Goal: Information Seeking & Learning: Learn about a topic

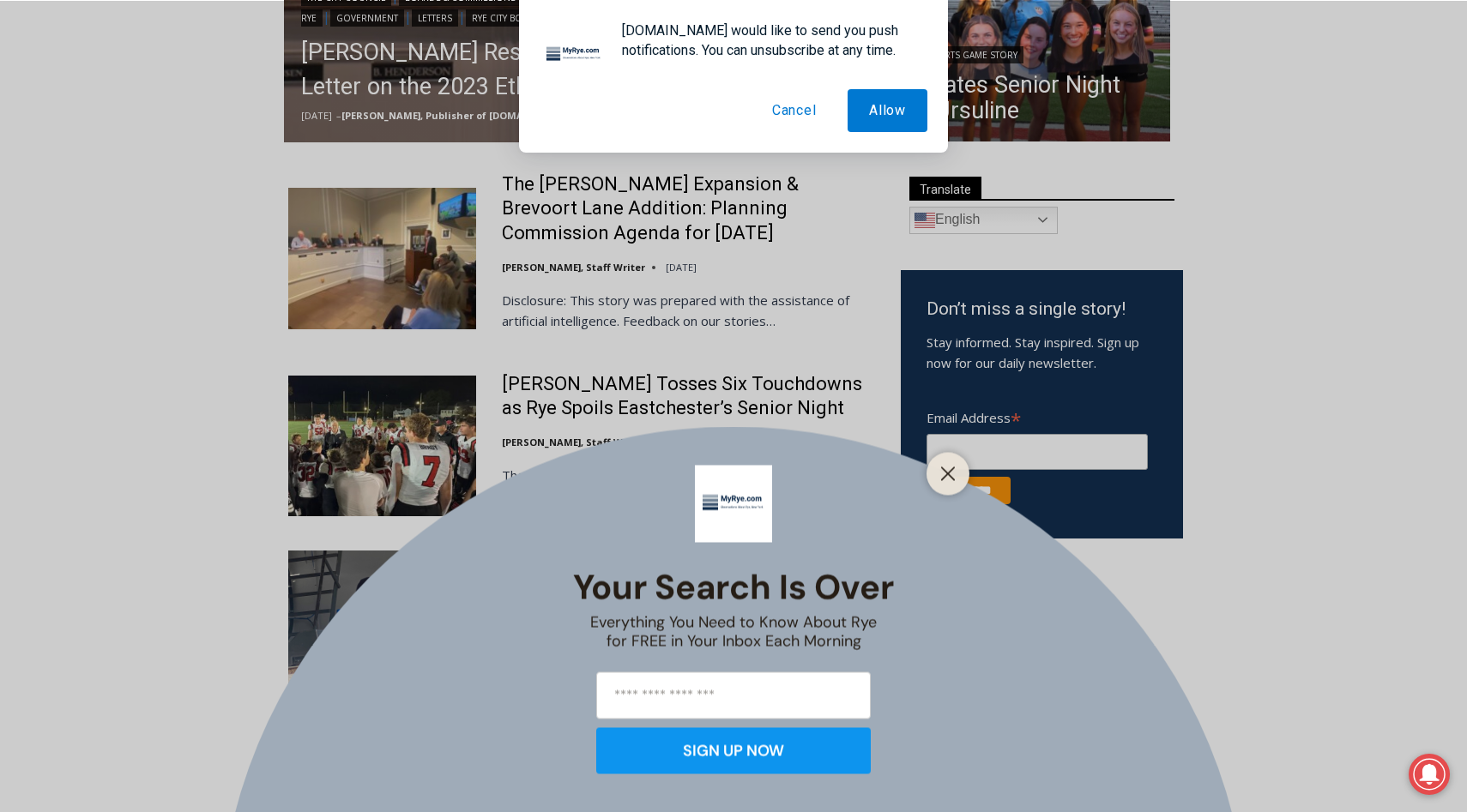
scroll to position [578, 0]
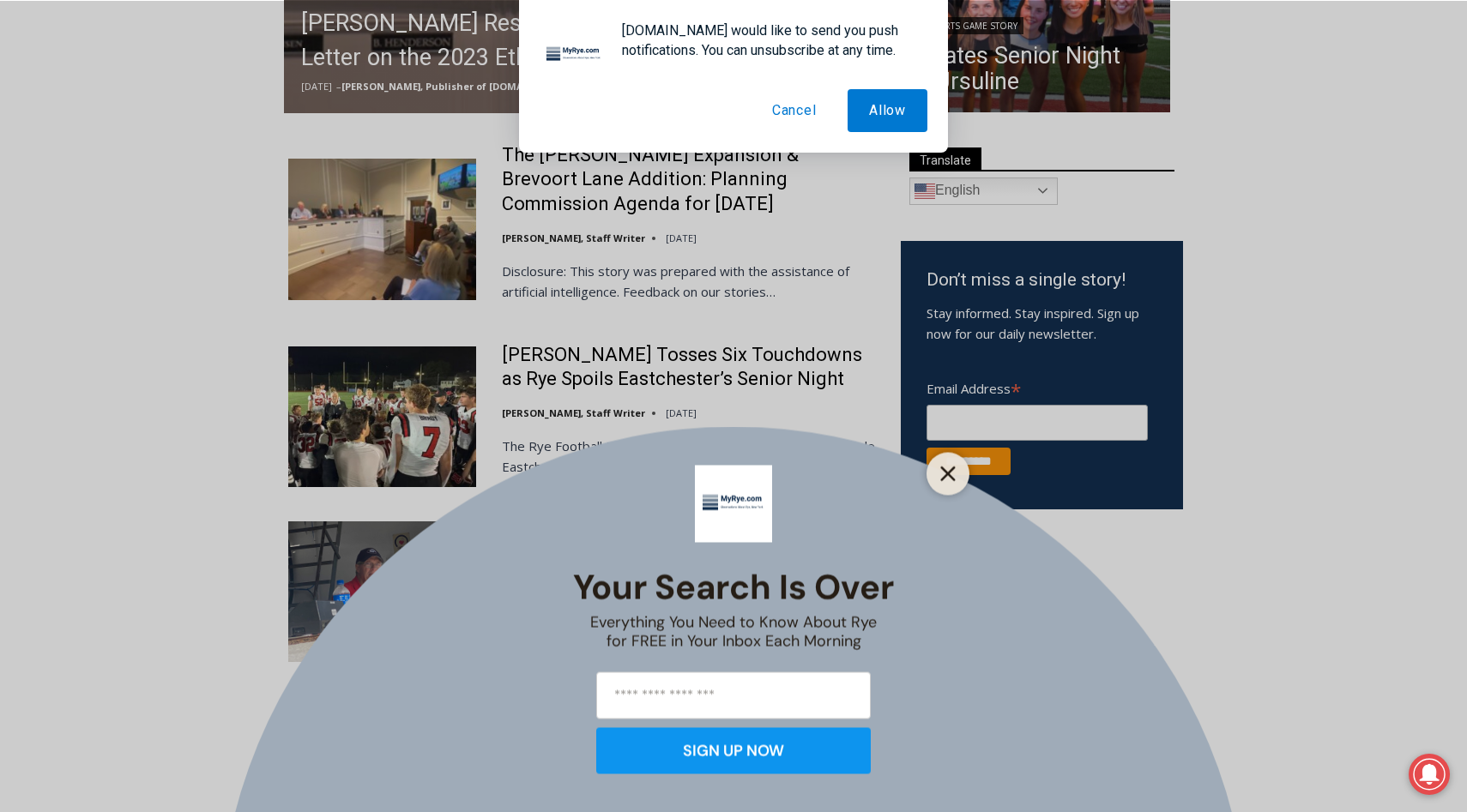
click at [950, 471] on line "Close" at bounding box center [947, 473] width 12 height 12
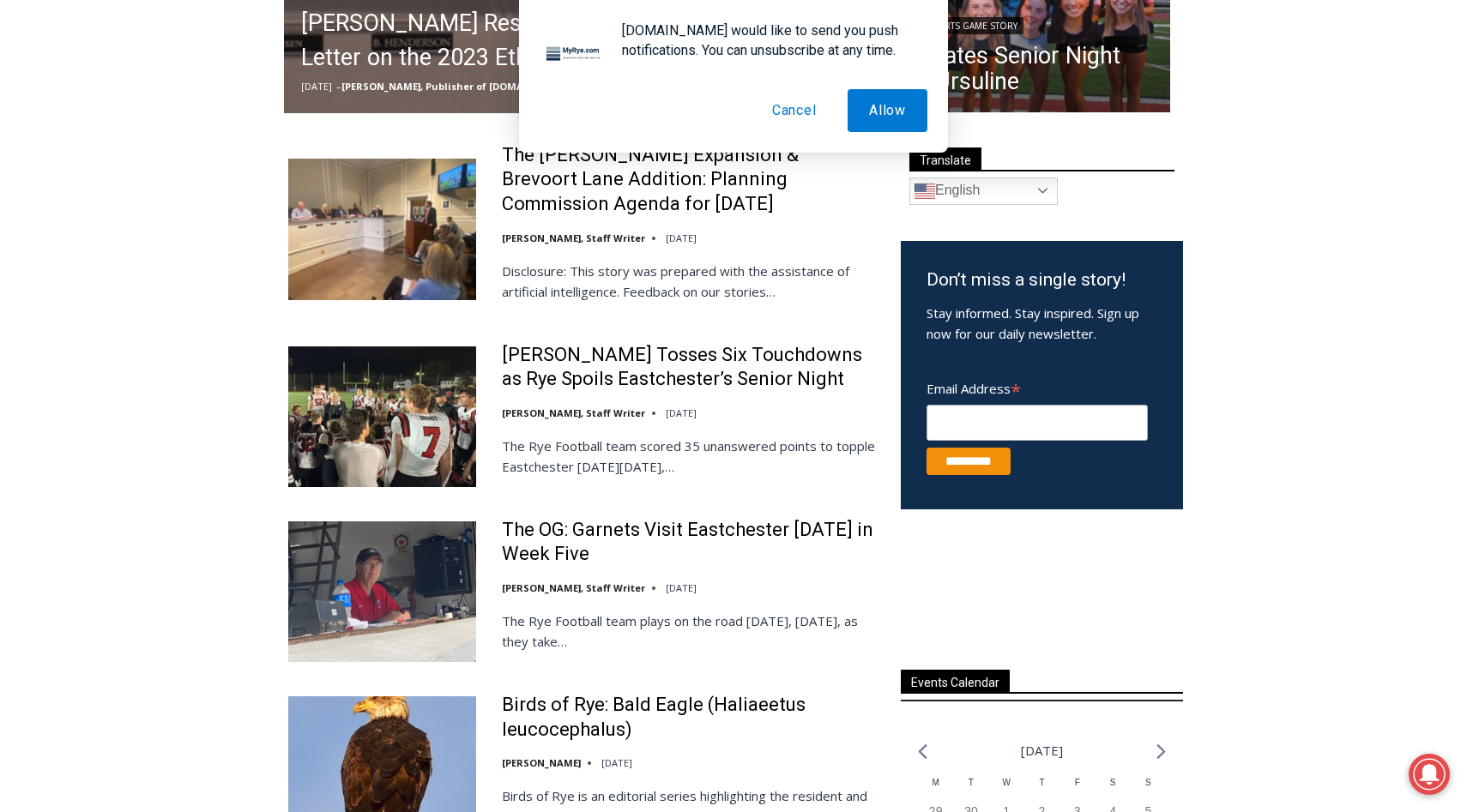
click at [794, 116] on button "Cancel" at bounding box center [794, 110] width 87 height 43
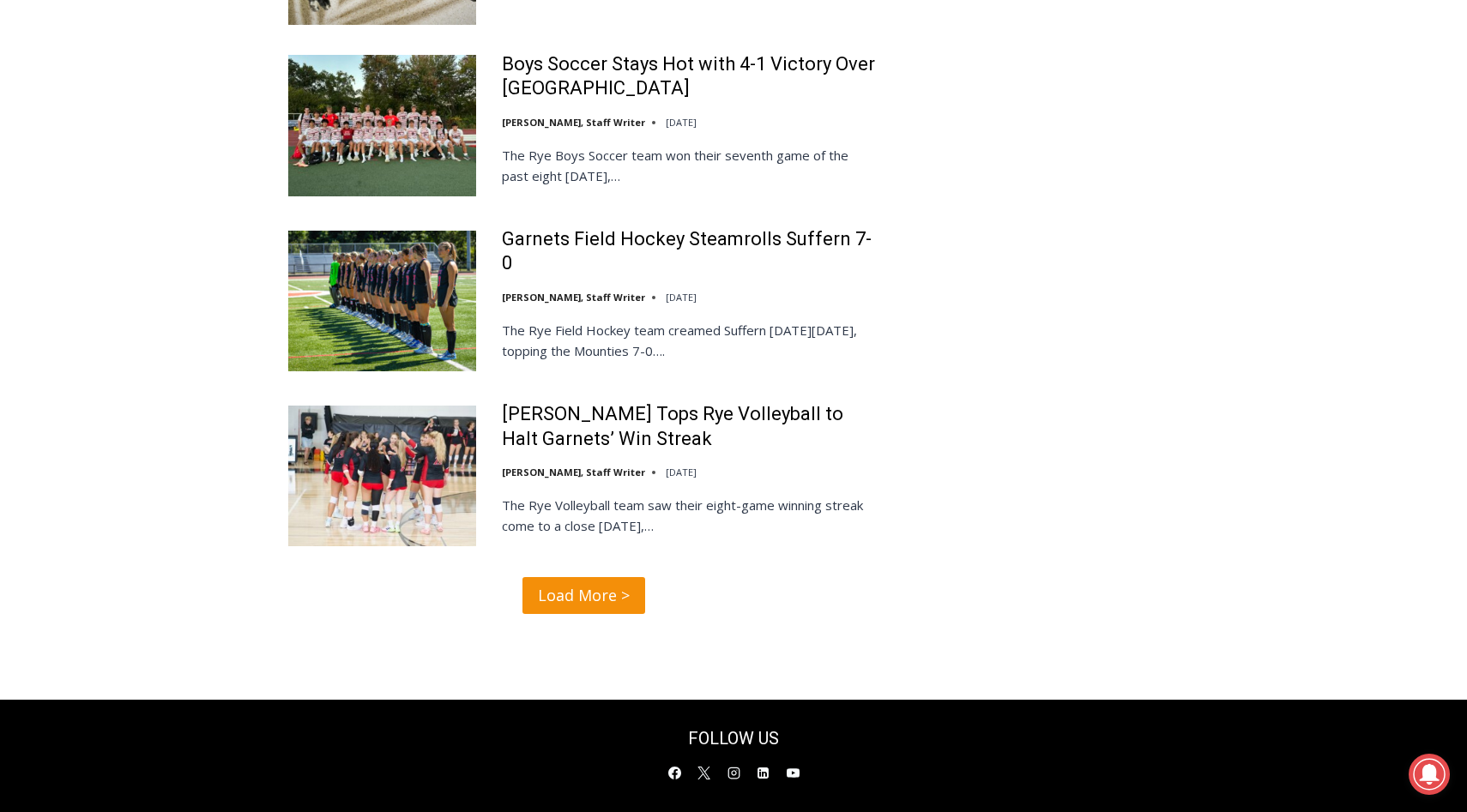
scroll to position [3450, 0]
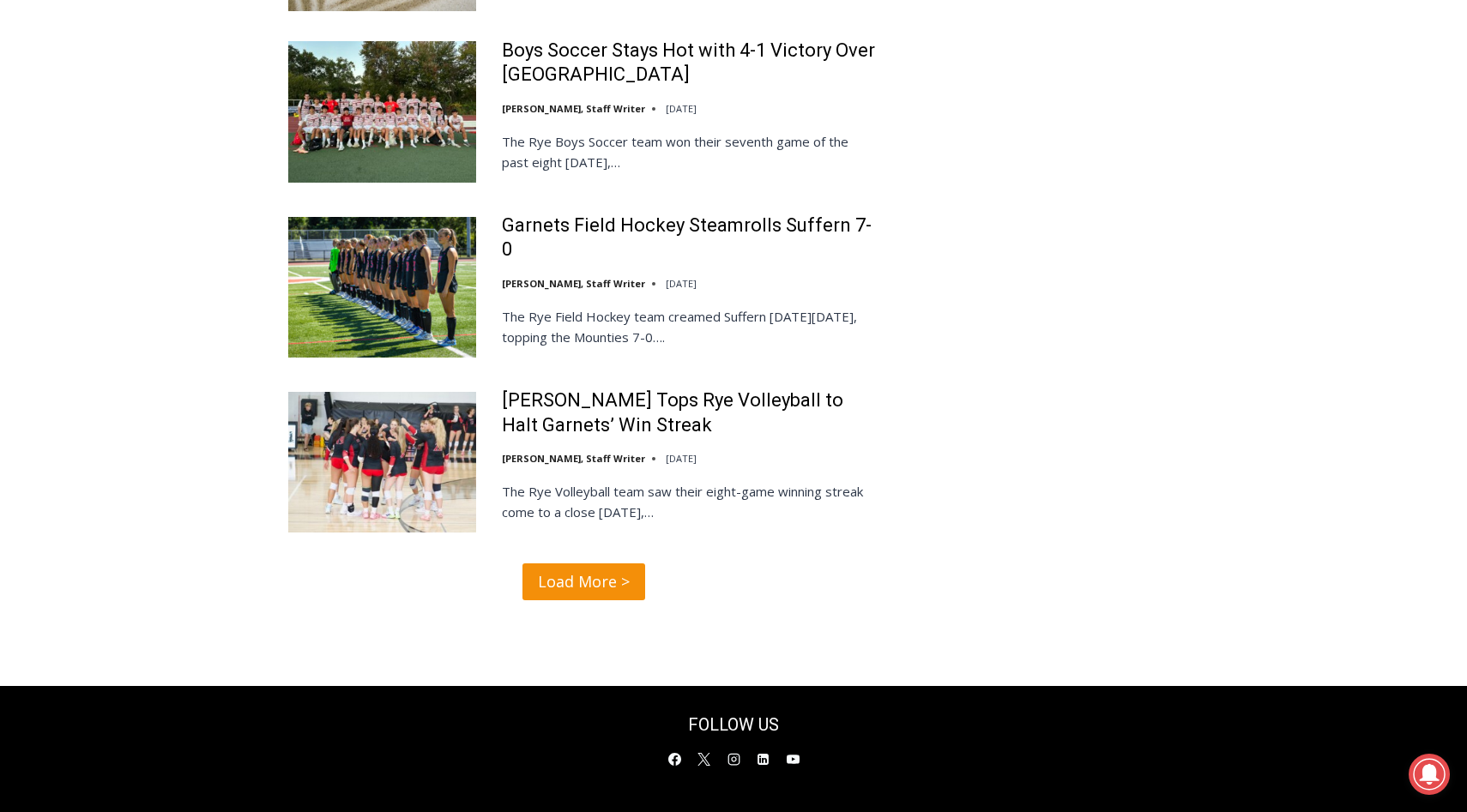
click at [575, 569] on span "Load More >" at bounding box center [583, 581] width 92 height 25
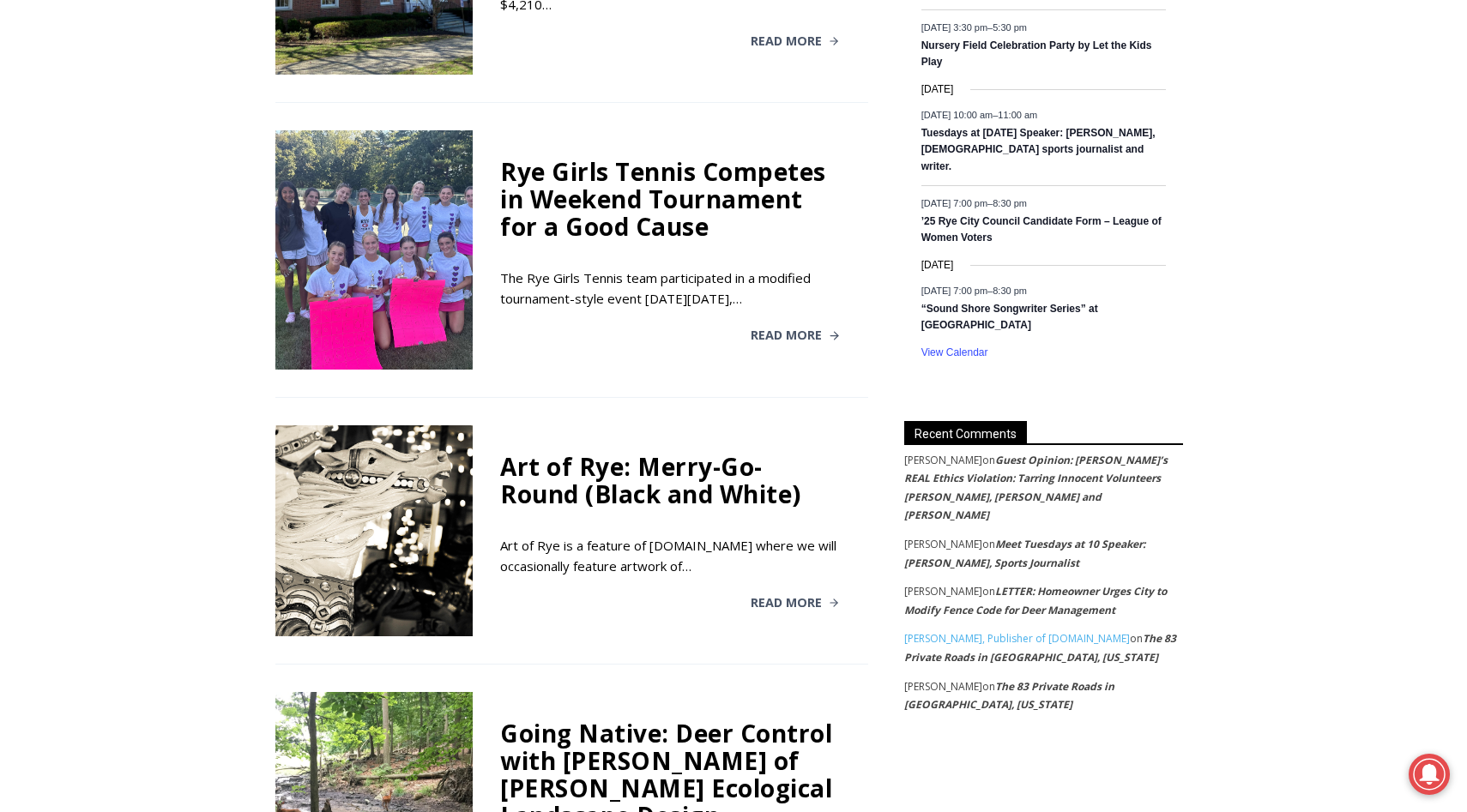
scroll to position [1251, 0]
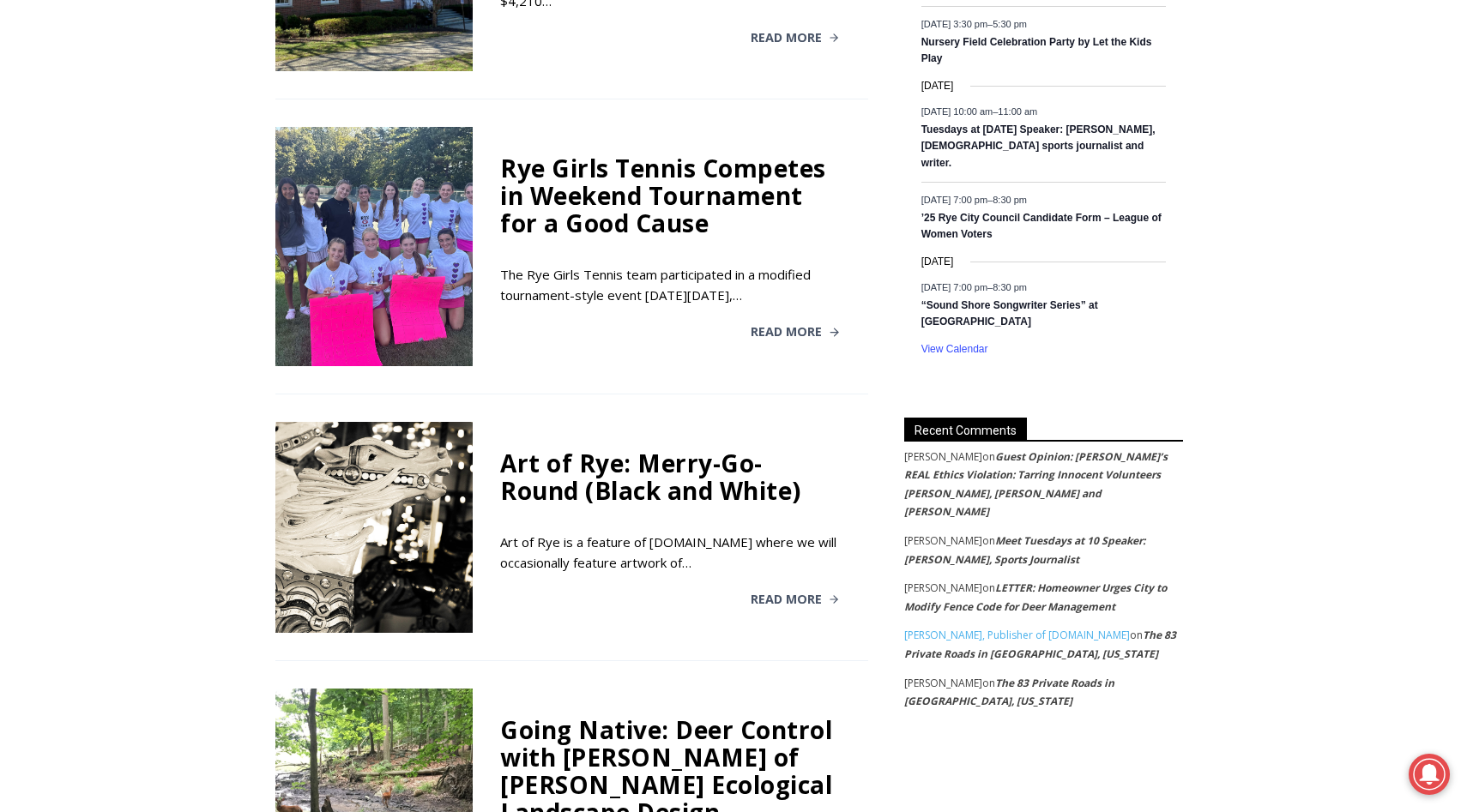
click at [665, 449] on div "Art of Rye: Merry-Go-Round (Black and White)" at bounding box center [669, 476] width 339 height 55
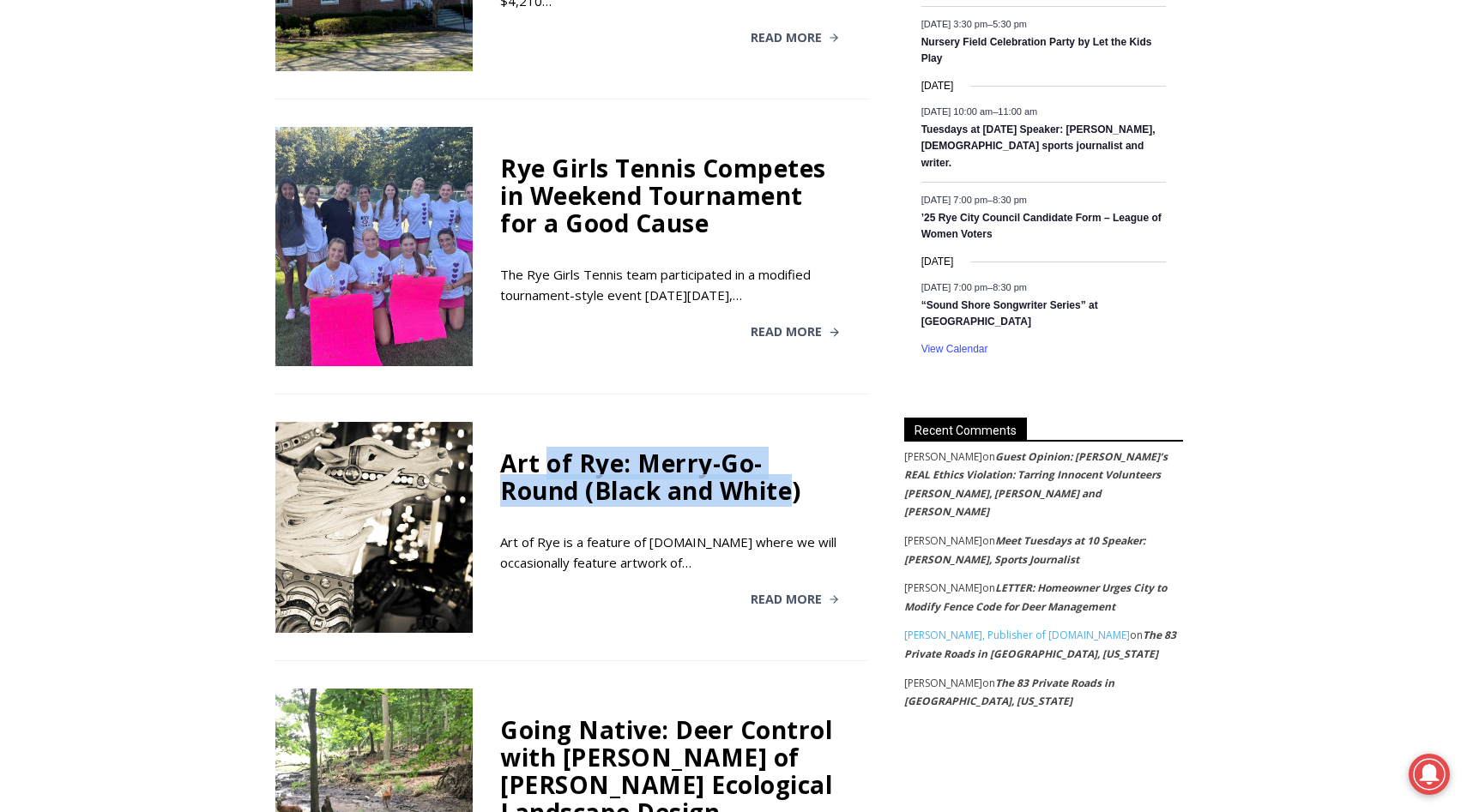
drag, startPoint x: 665, startPoint y: 444, endPoint x: 554, endPoint y: 420, distance: 113.6
click at [553, 449] on div "Art of Rye: Merry-Go-Round (Black and White)" at bounding box center [669, 476] width 339 height 55
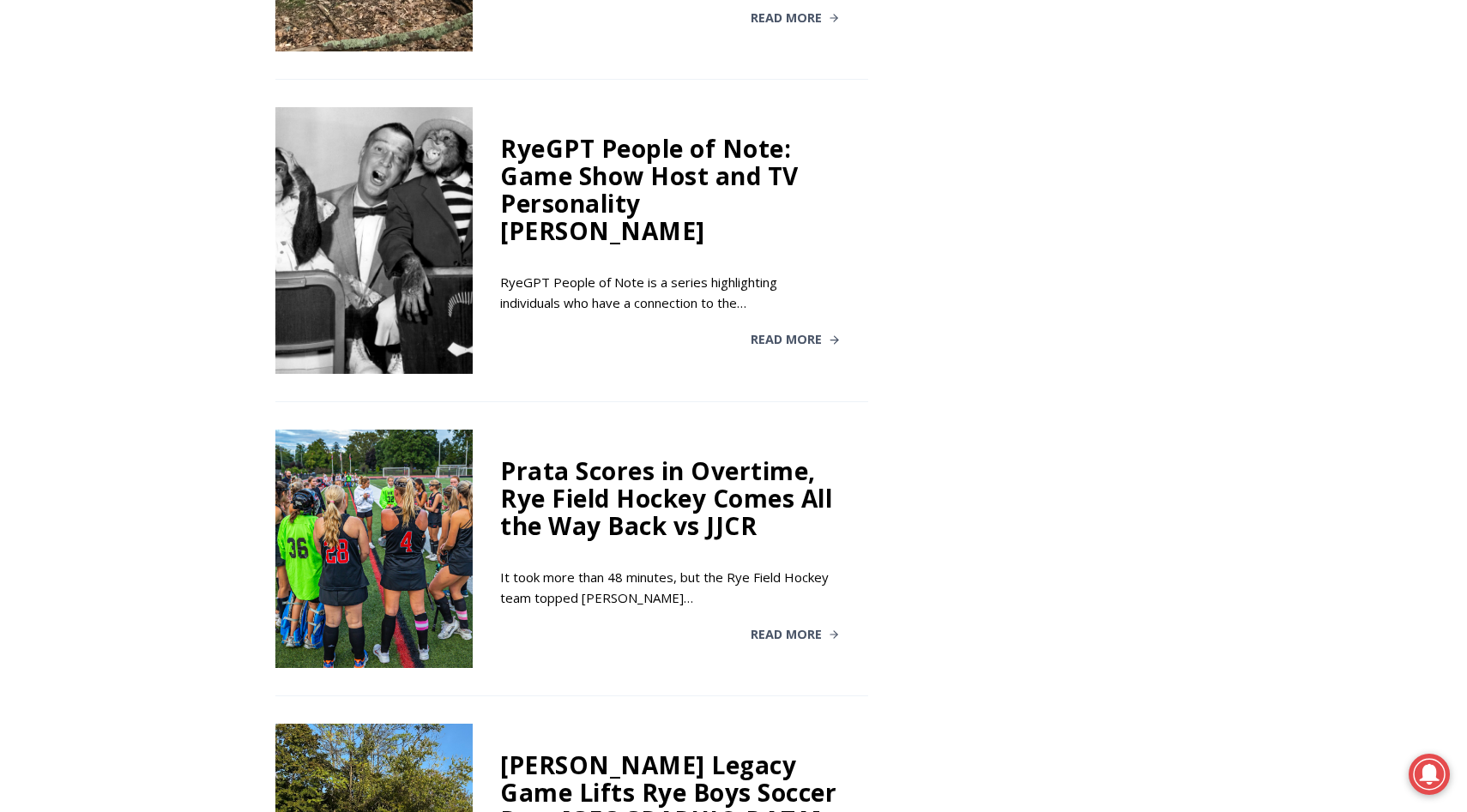
scroll to position [2166, 0]
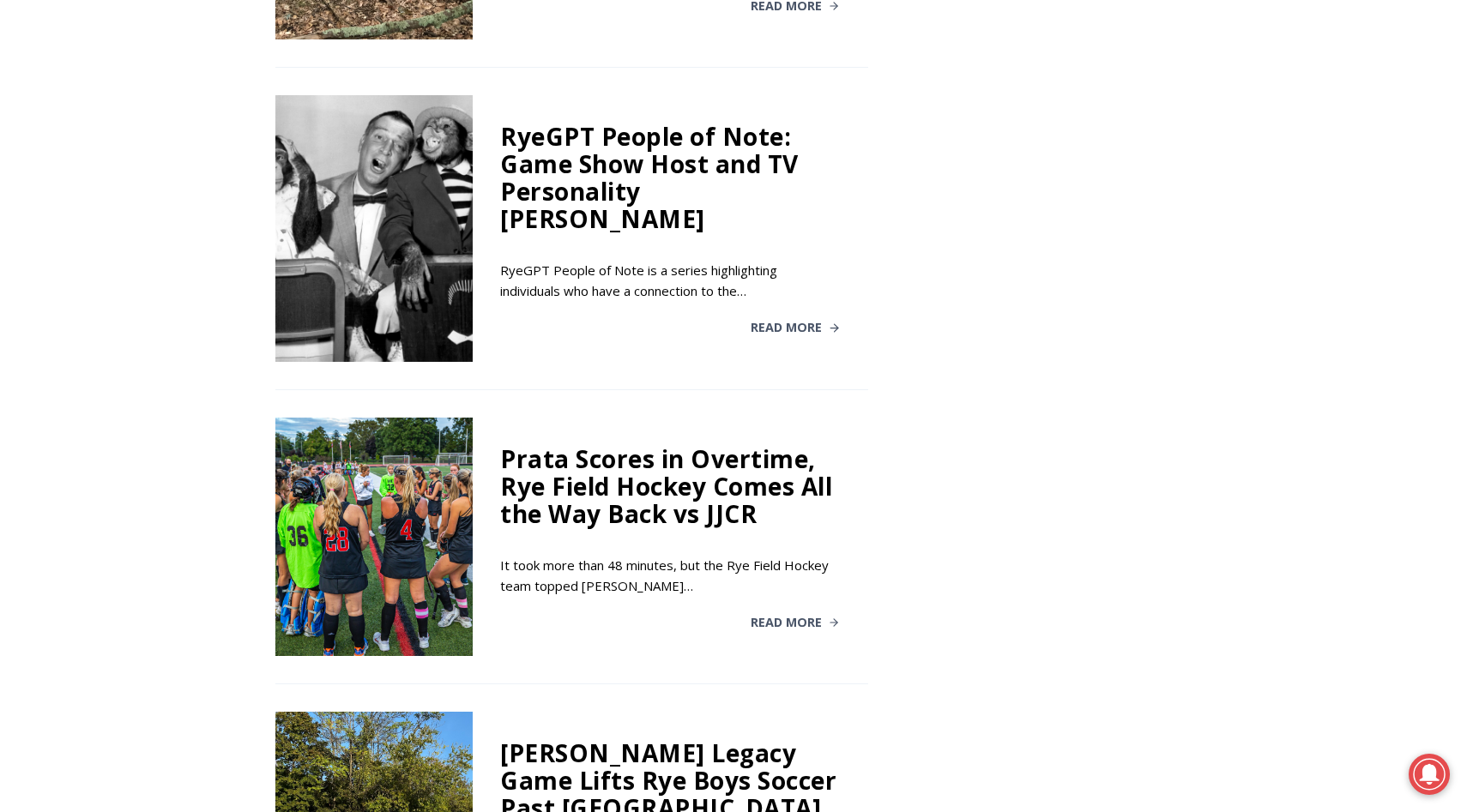
click at [554, 445] on div "Prata Scores in Overtime, Rye Field Hockey Comes All the Way Back vs JJCR" at bounding box center [669, 486] width 339 height 83
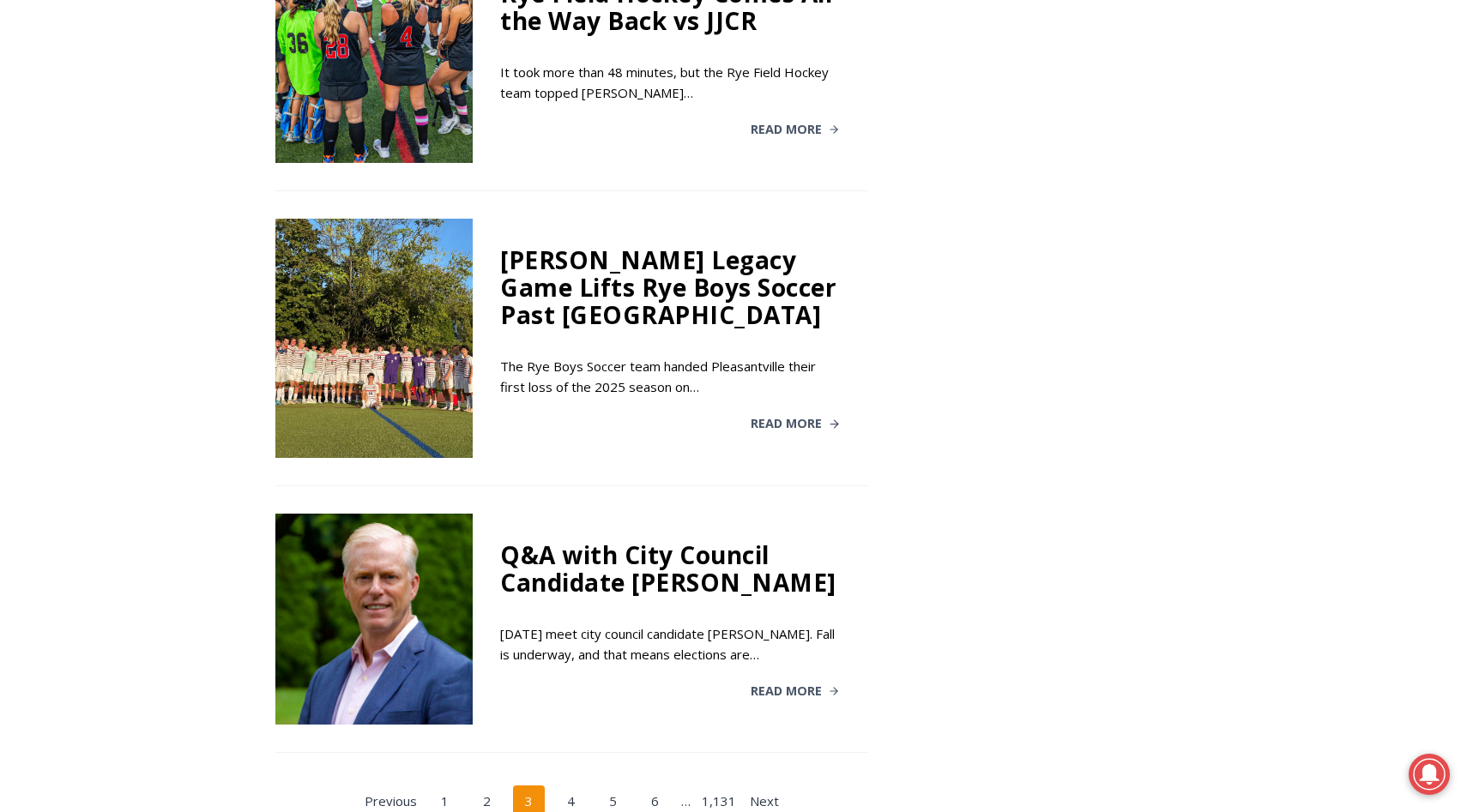
scroll to position [2660, 0]
click at [571, 785] on link "4" at bounding box center [571, 801] width 33 height 33
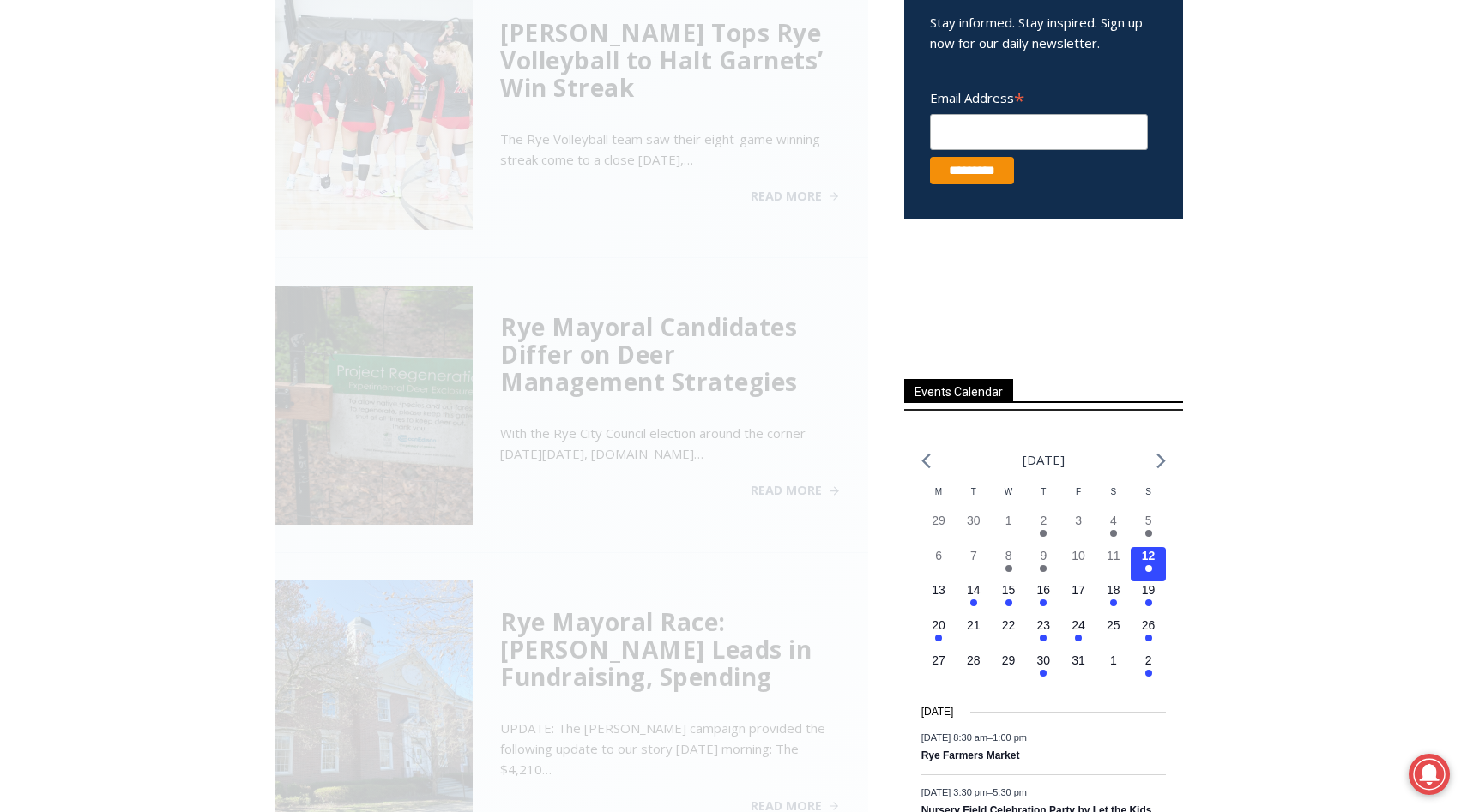
scroll to position [466, 0]
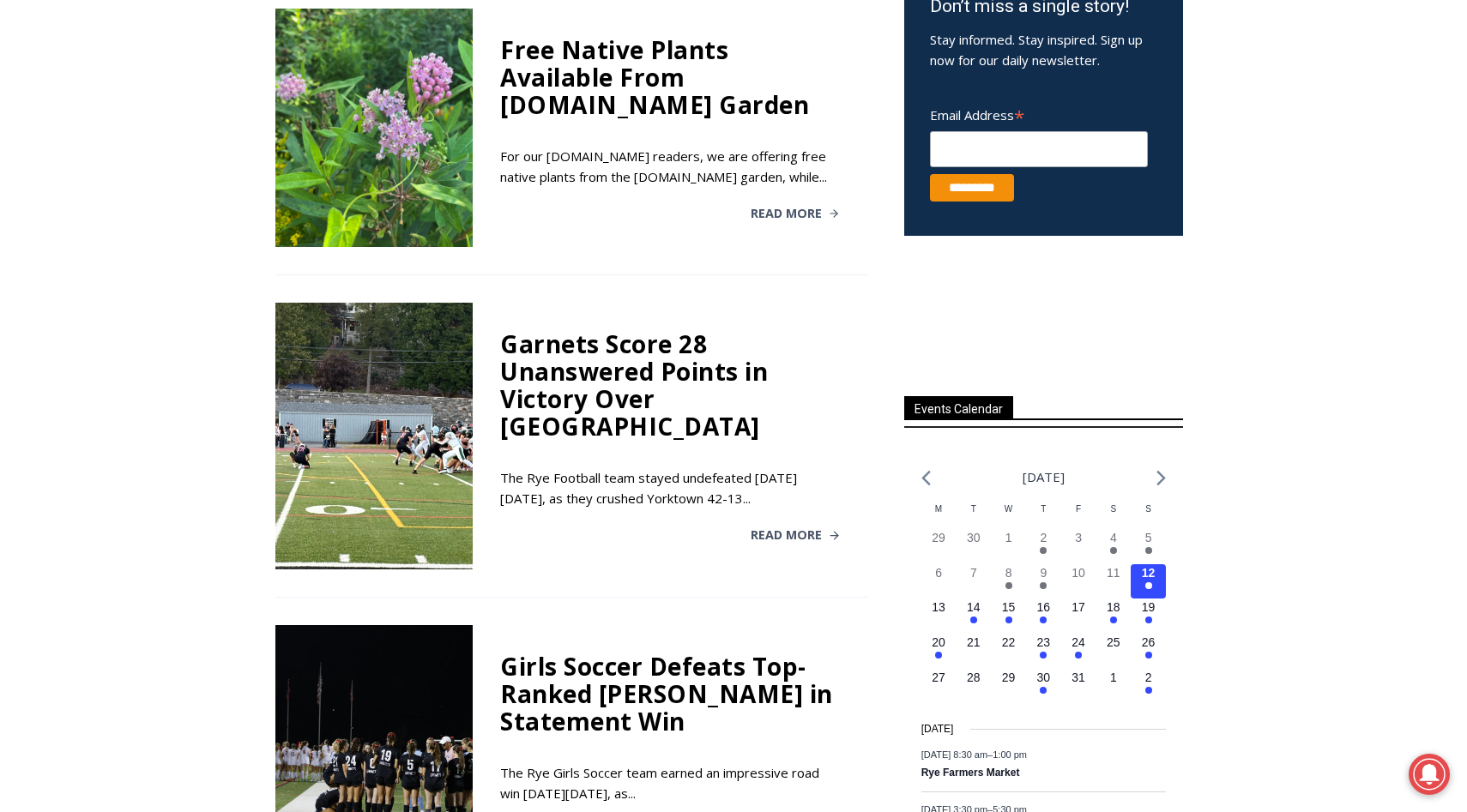
click at [588, 703] on div "Girls Soccer Defeats Top-Ranked [PERSON_NAME] in Statement Win" at bounding box center [669, 694] width 339 height 83
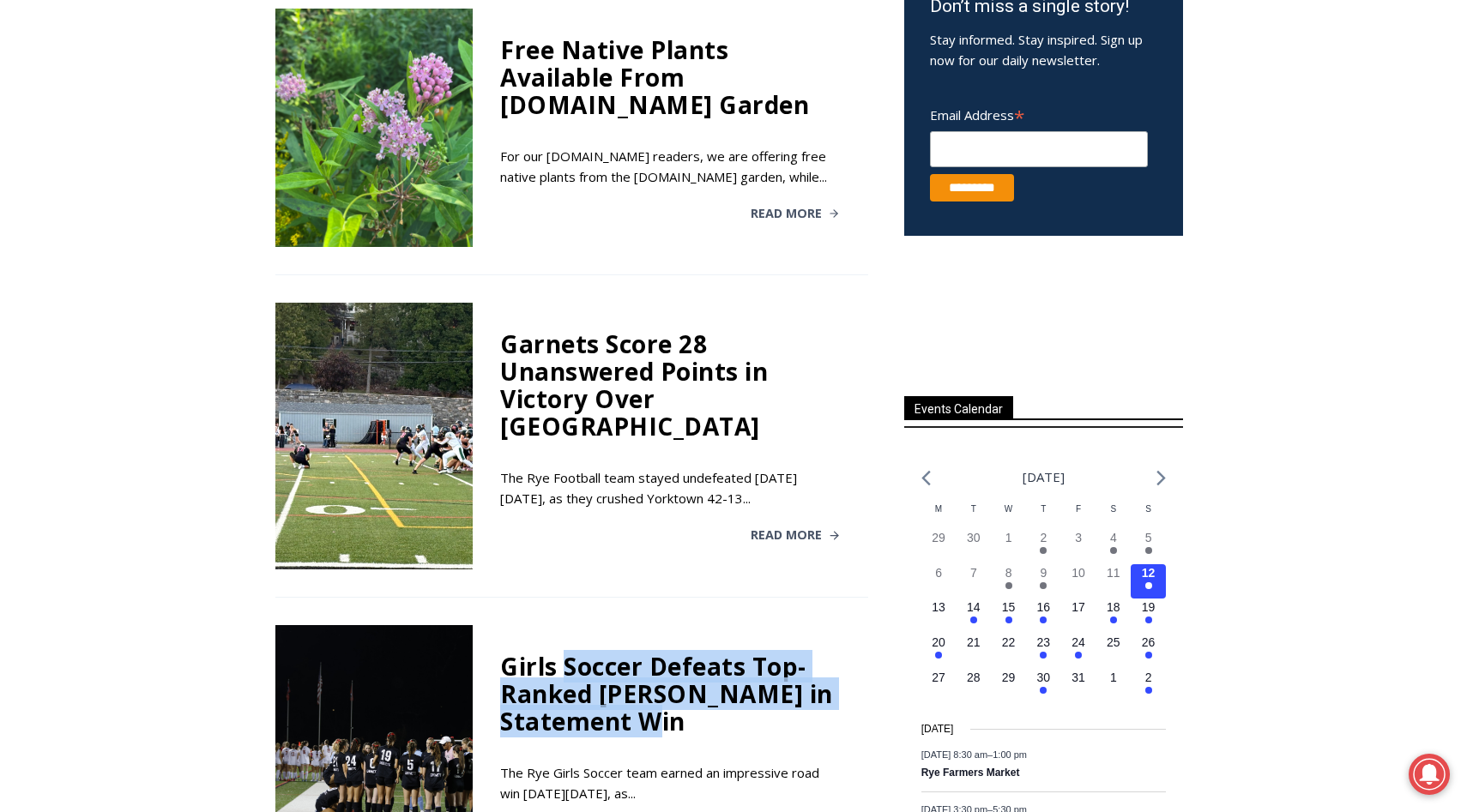
drag, startPoint x: 588, startPoint y: 703, endPoint x: 596, endPoint y: 623, distance: 80.4
click at [596, 653] on div "Girls Soccer Defeats Top-Ranked [PERSON_NAME] in Statement Win" at bounding box center [669, 694] width 339 height 83
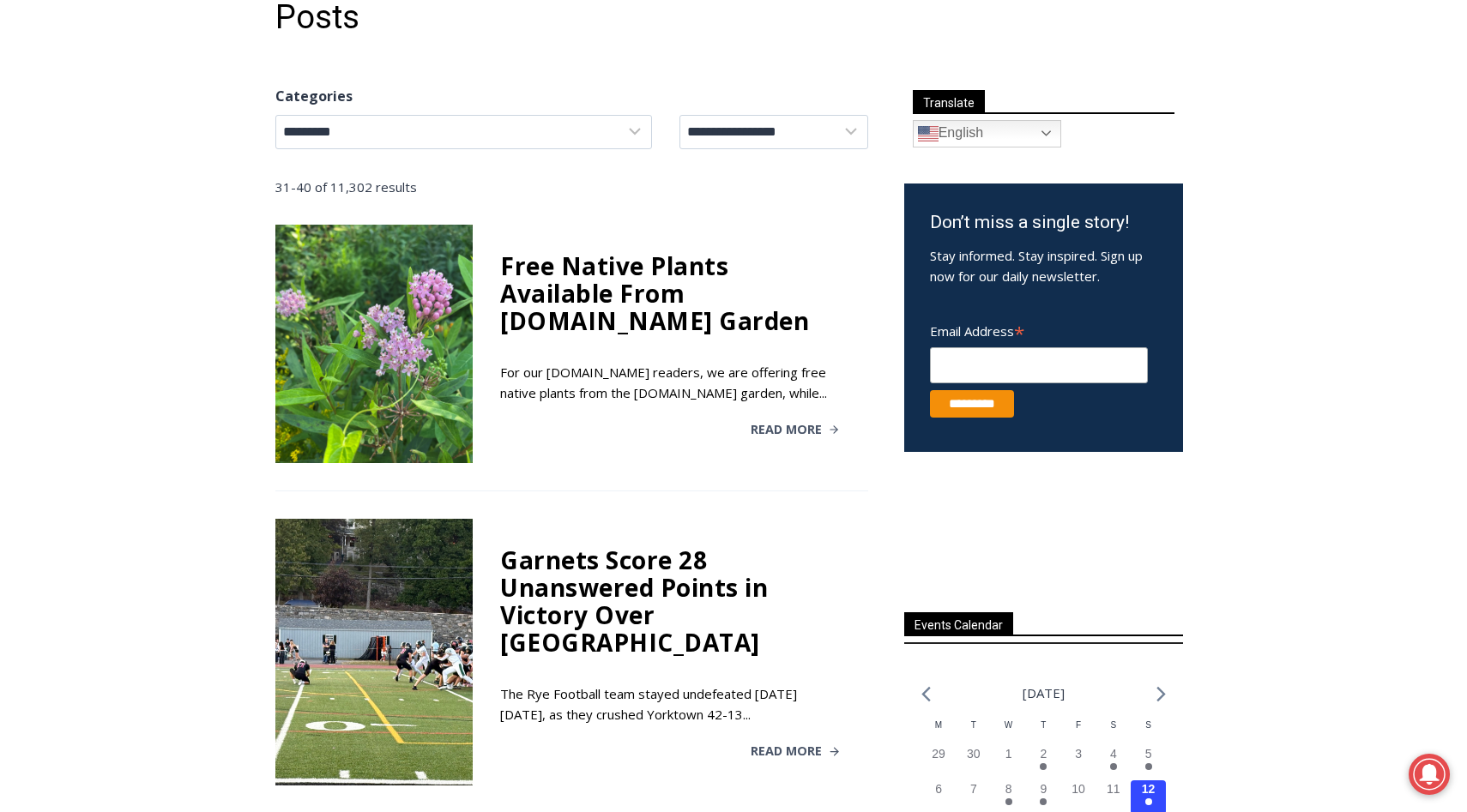
scroll to position [248, 0]
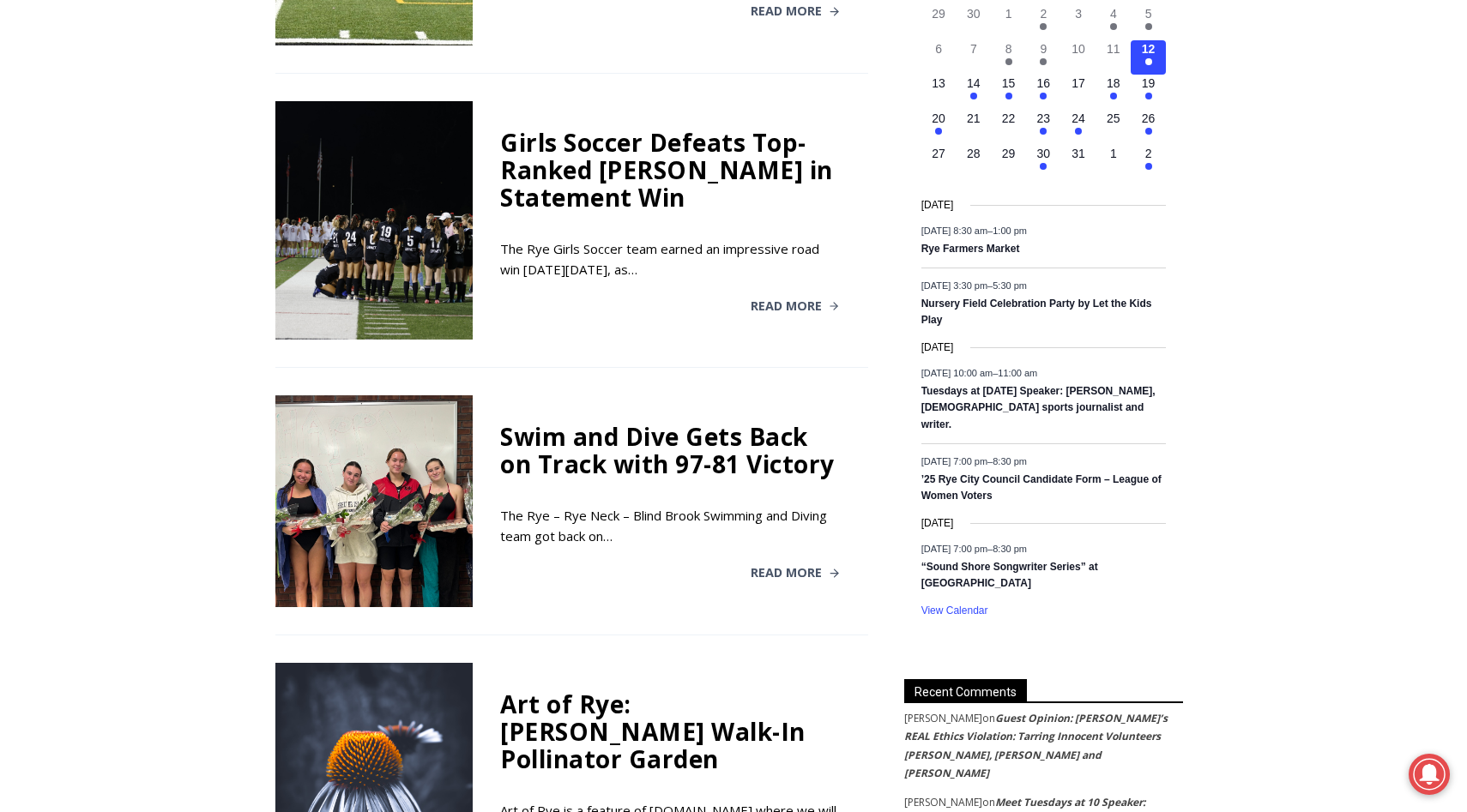
scroll to position [996, 0]
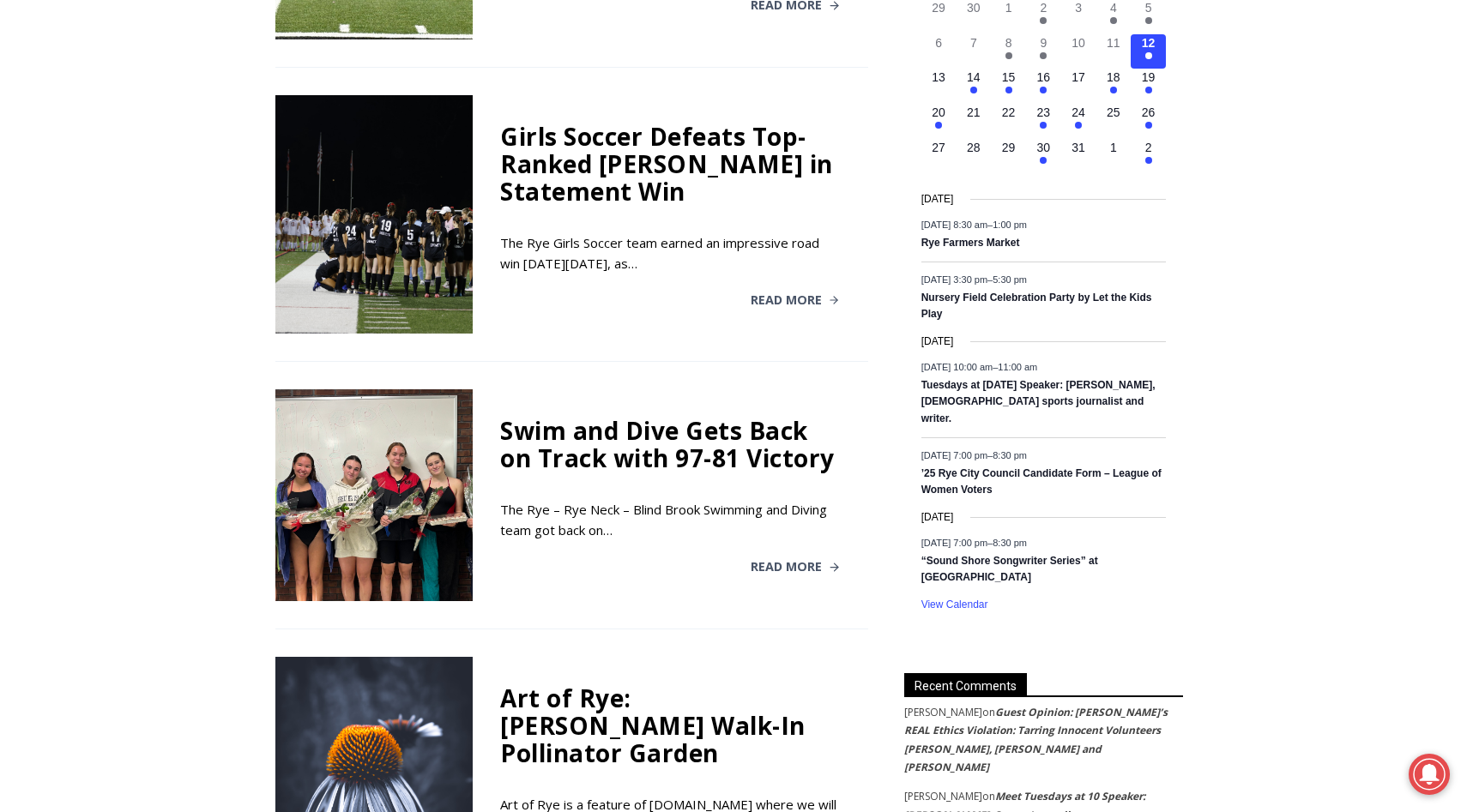
drag, startPoint x: 999, startPoint y: 320, endPoint x: 908, endPoint y: 304, distance: 92.4
click at [908, 304] on div "Loading view. [DATE] Calendar of Events M Mon T Tue W Wed T Thu F Fri S Sat S S…" at bounding box center [1043, 274] width 278 height 712
click at [1073, 254] on article "[DATE] 8:30 am – 1:00 pm Rye Farmers Market" at bounding box center [1043, 234] width 245 height 54
drag, startPoint x: 1056, startPoint y: 246, endPoint x: 905, endPoint y: 206, distance: 156.2
click at [905, 206] on div "Loading view. [DATE] Calendar of Events M Mon T Tue W Wed T Thu F Fri S Sat S S…" at bounding box center [1043, 274] width 278 height 712
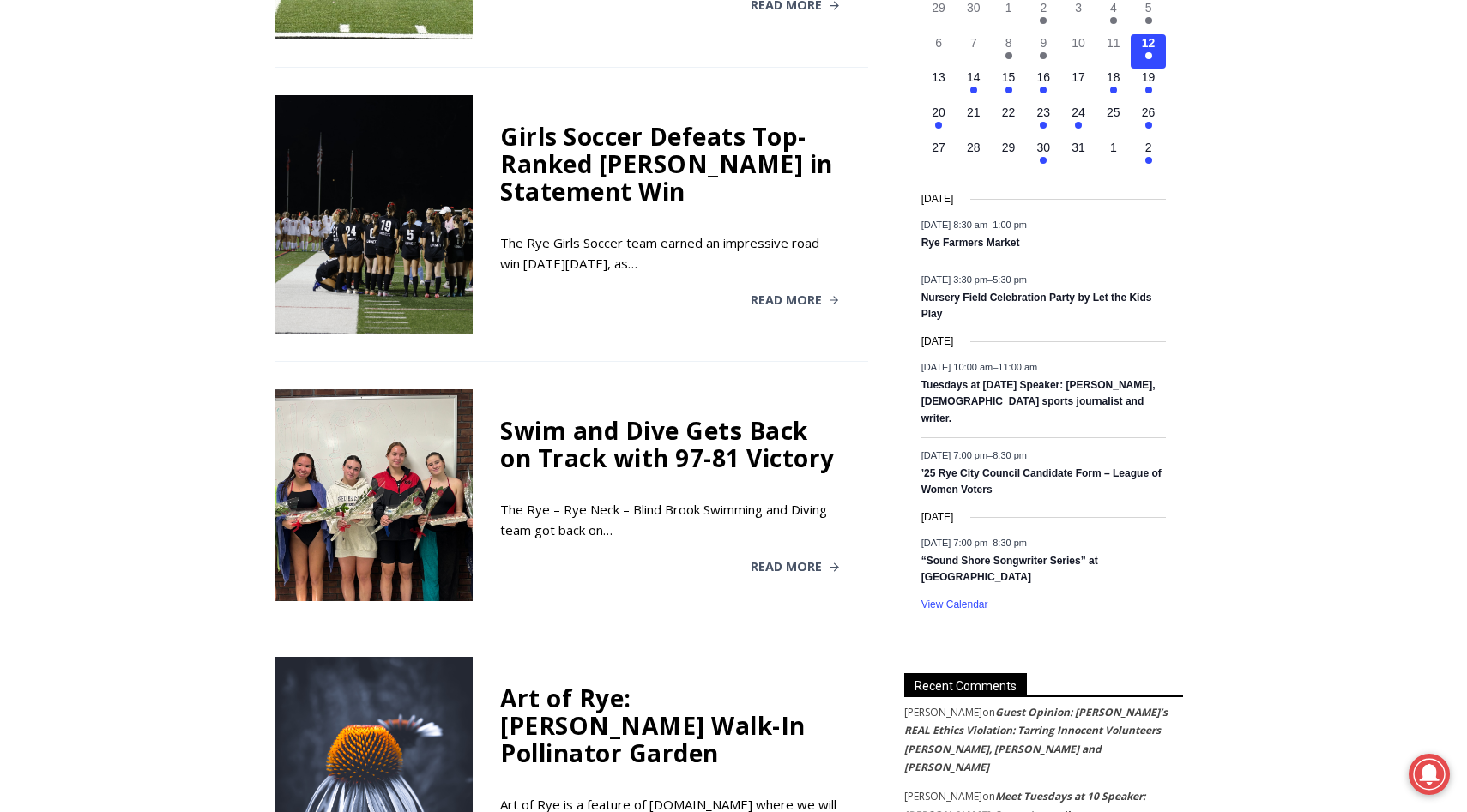
click at [1040, 178] on div "Calendar of Events M Mon T Tue W Wed T Thu F Fri S Sat S Sun 0 events, 29 0 eve…" at bounding box center [1043, 76] width 245 height 208
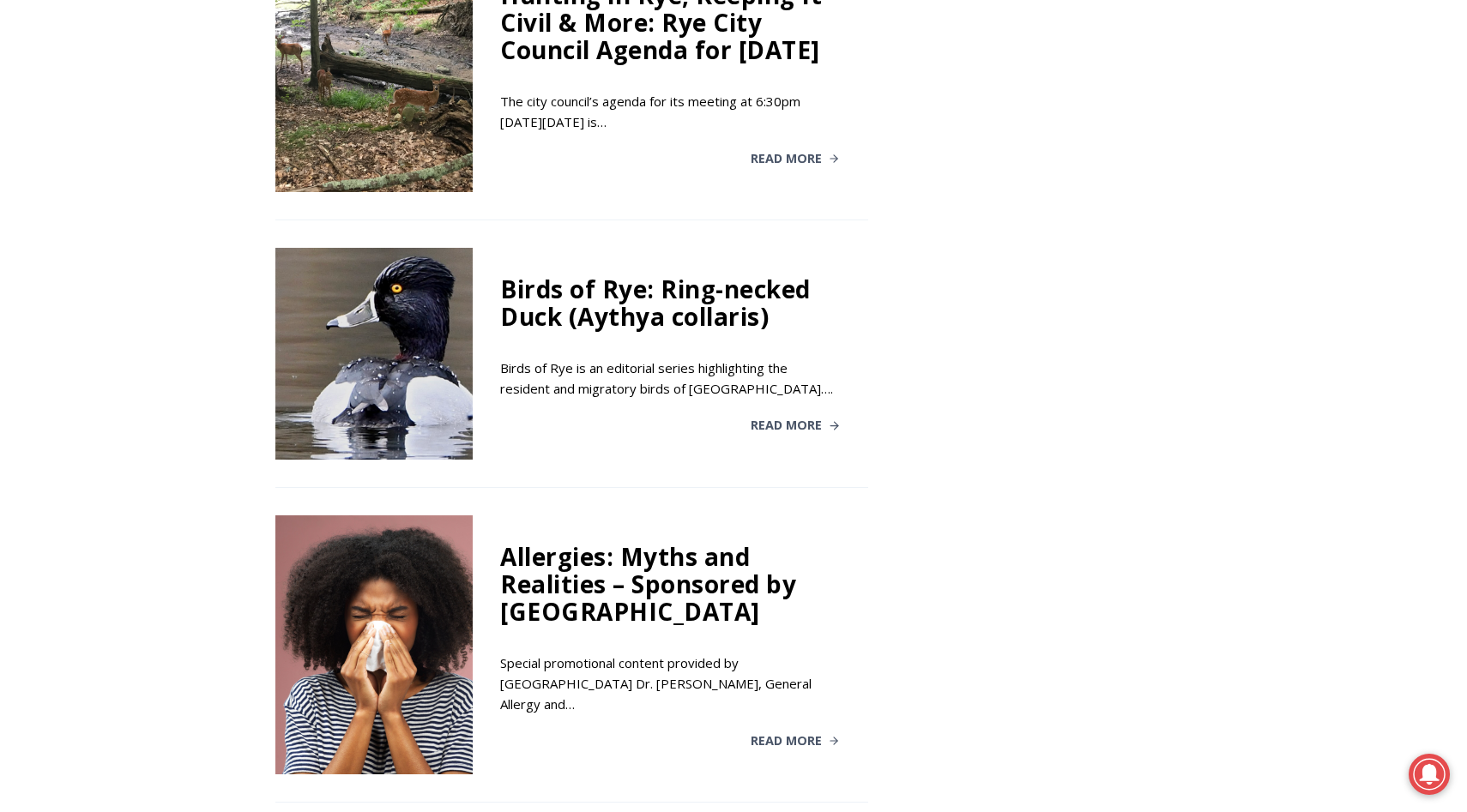
scroll to position [2025, 0]
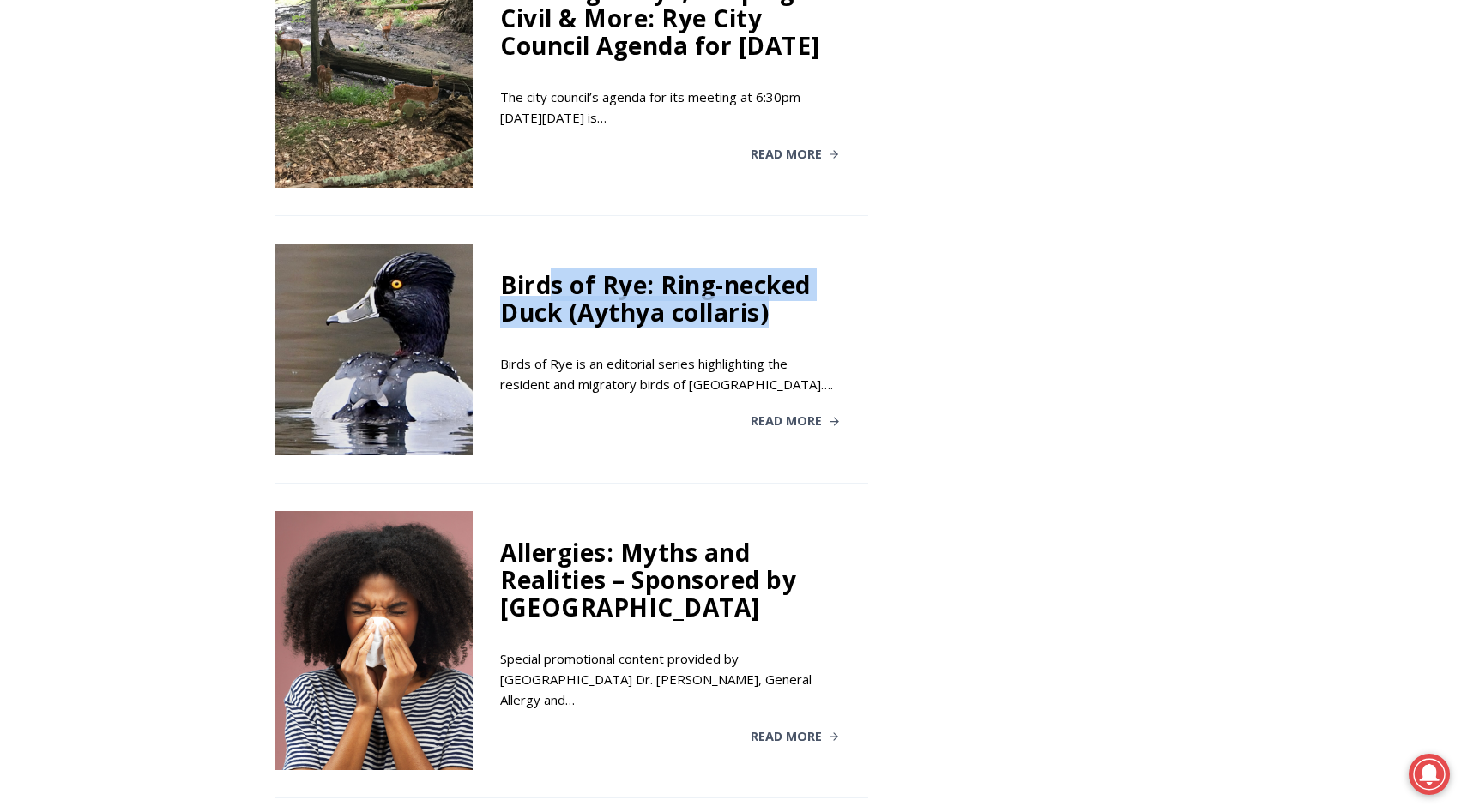
drag, startPoint x: 807, startPoint y: 291, endPoint x: 543, endPoint y: 257, distance: 266.2
click at [543, 271] on div "Birds of Rye: Ring-necked Duck (Aythya collaris)" at bounding box center [669, 298] width 339 height 55
drag, startPoint x: 543, startPoint y: 257, endPoint x: 739, endPoint y: 288, distance: 198.4
click at [726, 287] on div "Birds of Rye: Ring-necked Duck (Aythya collaris)" at bounding box center [669, 298] width 339 height 55
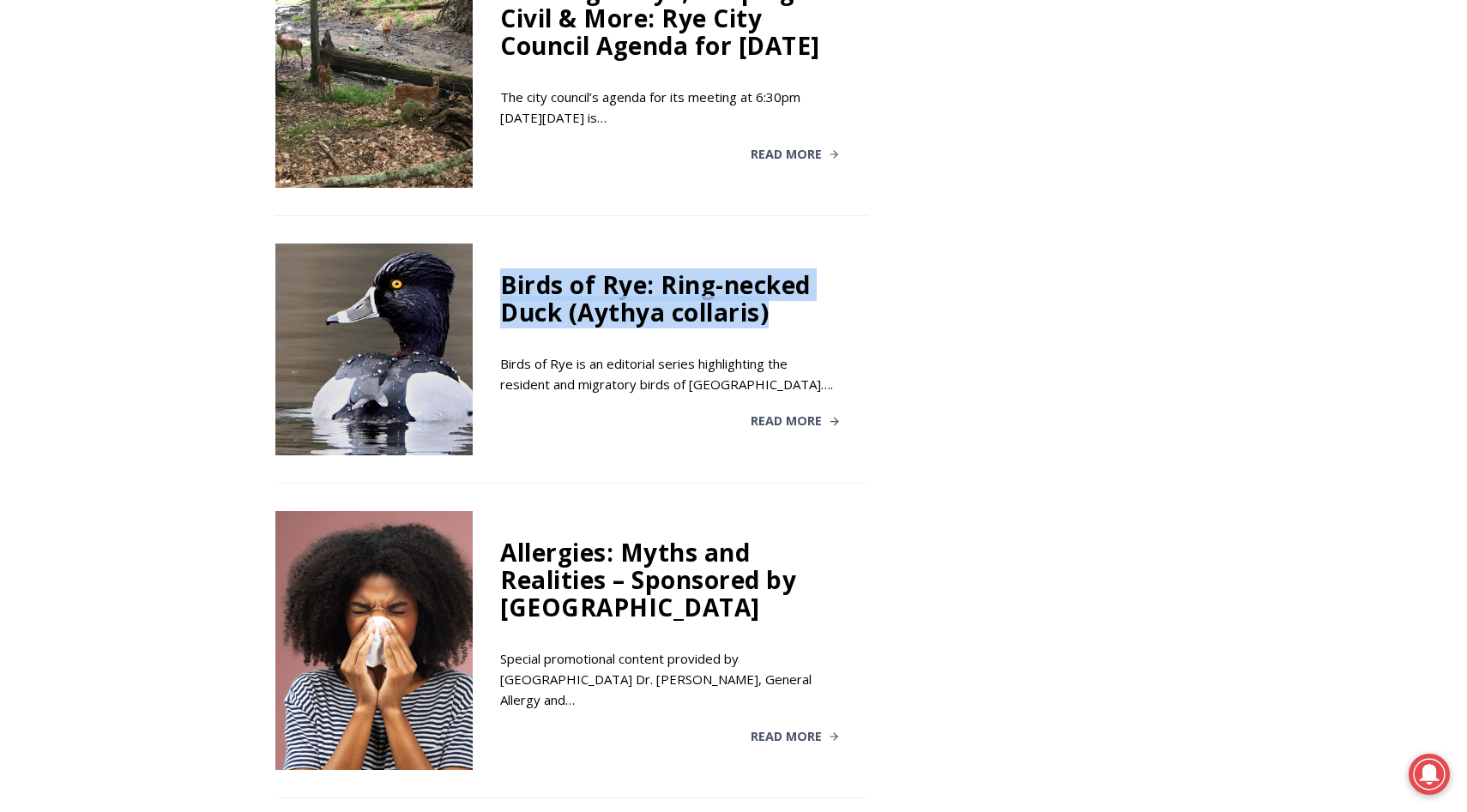
drag, startPoint x: 779, startPoint y: 288, endPoint x: 504, endPoint y: 261, distance: 276.3
click at [504, 271] on div "Birds of Rye: Ring-necked Duck (Aythya collaris)" at bounding box center [669, 298] width 339 height 55
drag, startPoint x: 504, startPoint y: 261, endPoint x: 801, endPoint y: 286, distance: 298.1
click at [801, 286] on div "Birds of Rye: Ring-necked Duck (Aythya collaris)" at bounding box center [669, 298] width 339 height 55
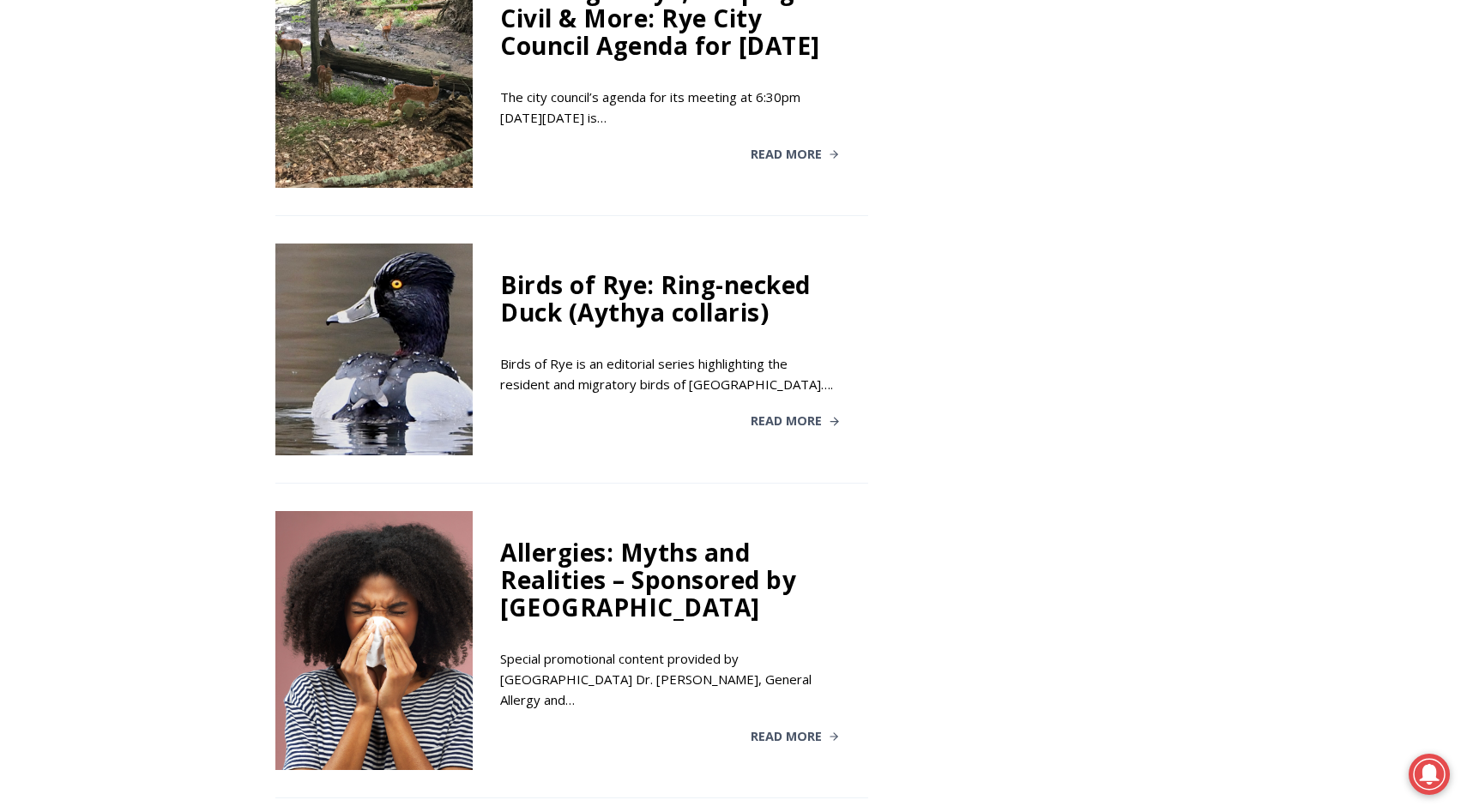
click at [793, 290] on div "Birds of Rye: Ring-necked Duck (Aythya collaris)" at bounding box center [669, 298] width 339 height 55
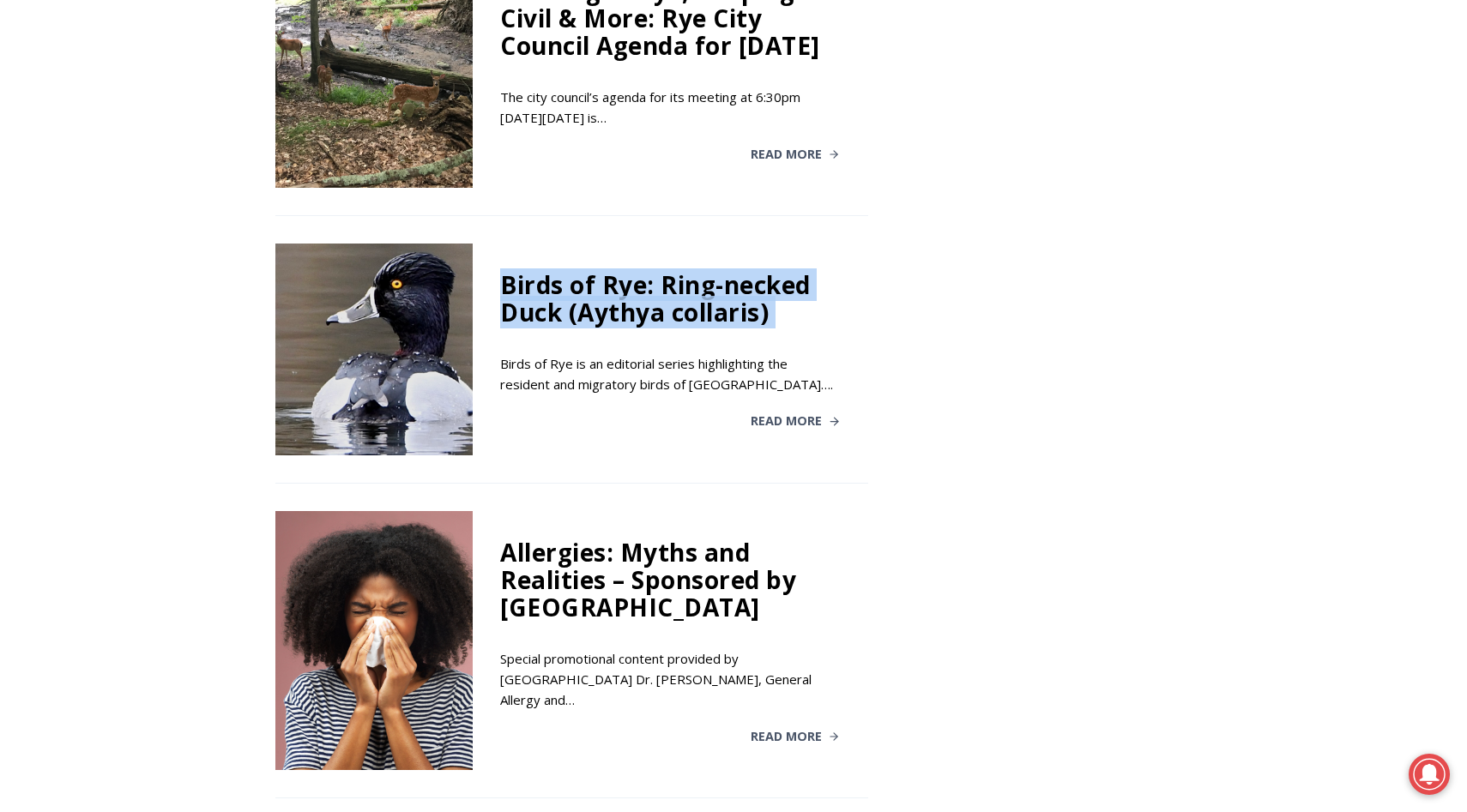
drag, startPoint x: 793, startPoint y: 290, endPoint x: 497, endPoint y: 268, distance: 296.8
click at [497, 268] on div "Birds of Rye: Ring-necked Duck (Aythya collaris) Birds of Rye is an editorial s…" at bounding box center [670, 349] width 395 height 211
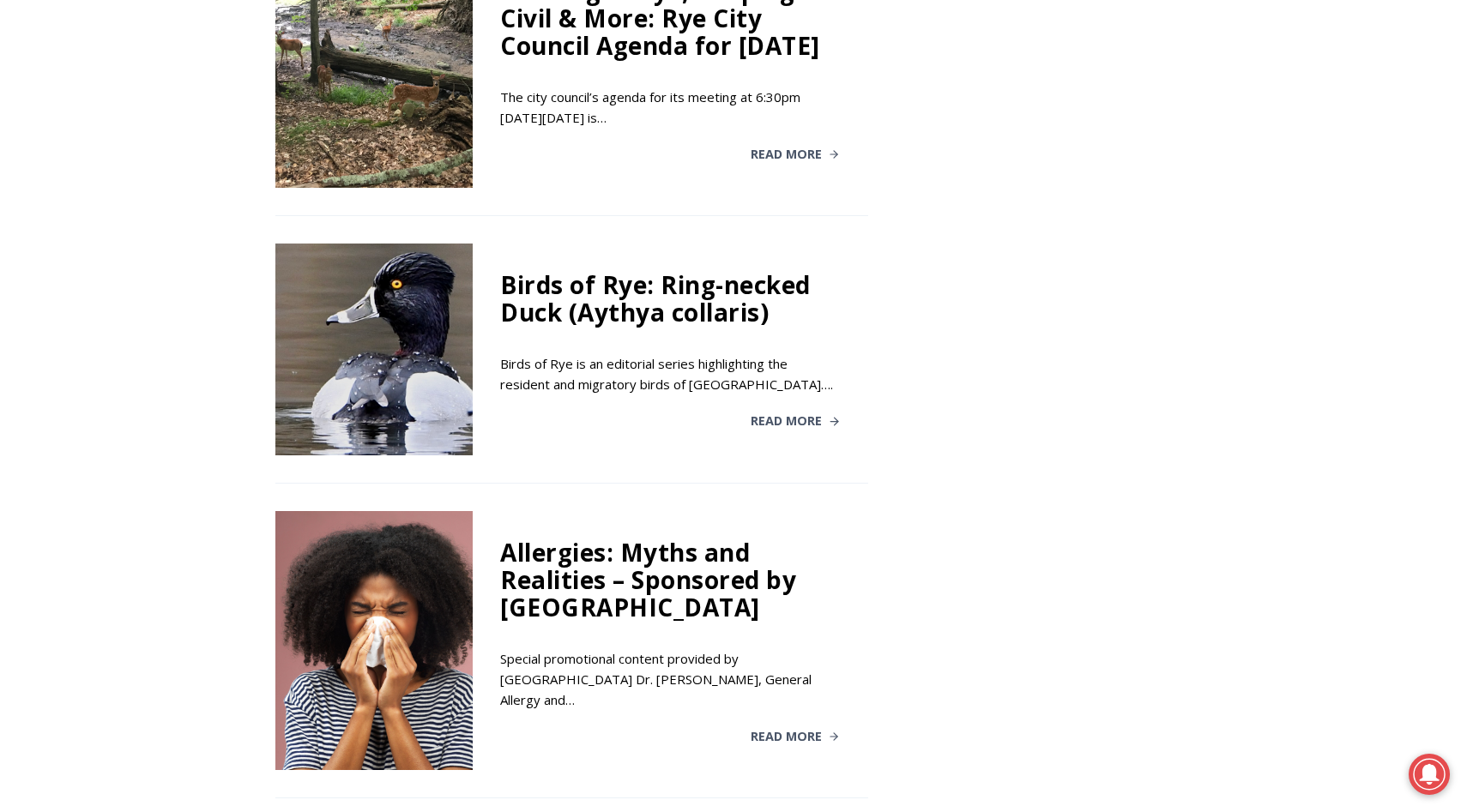
click at [506, 271] on div "Birds of Rye: Ring-necked Duck (Aythya collaris)" at bounding box center [669, 298] width 339 height 55
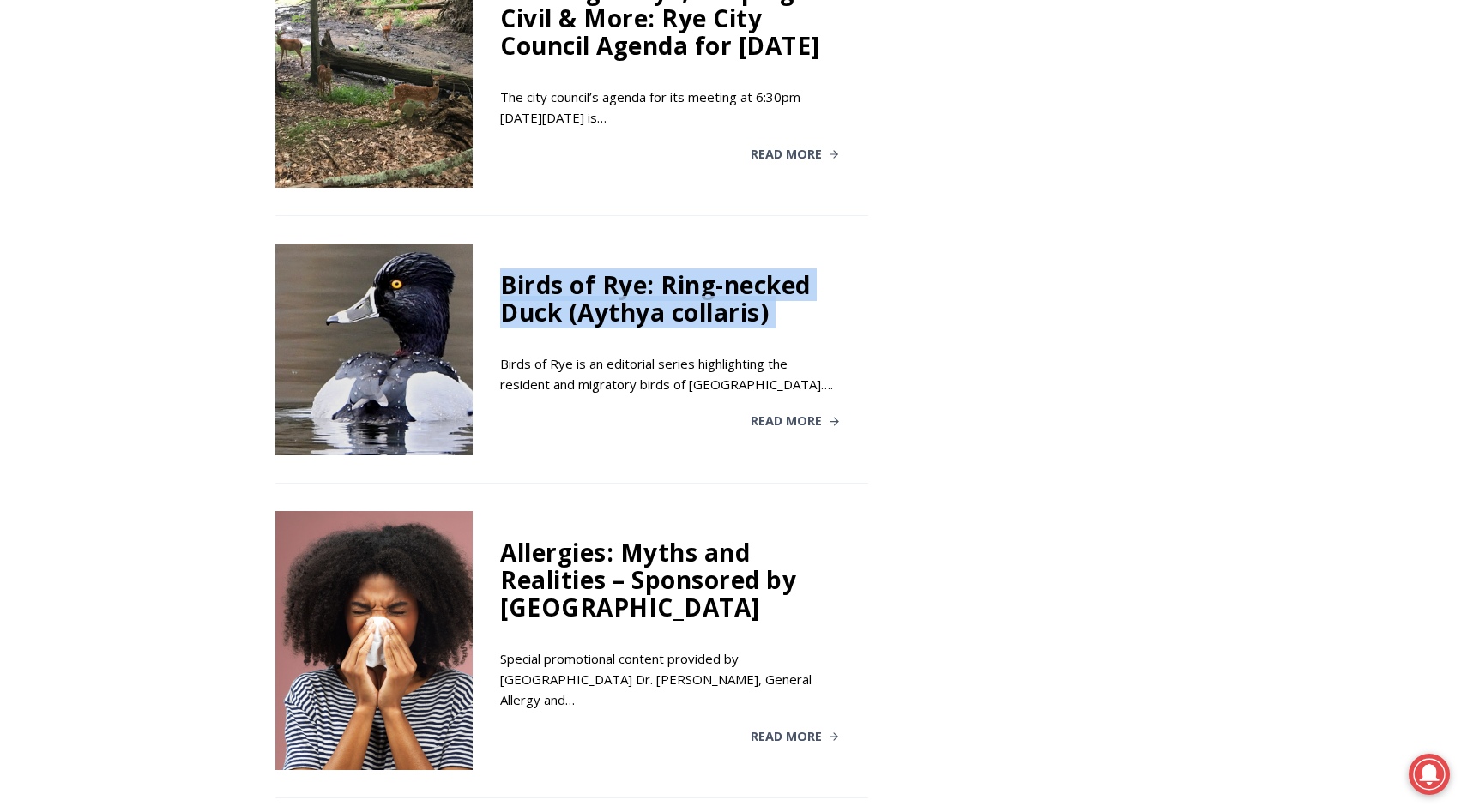
drag, startPoint x: 506, startPoint y: 264, endPoint x: 774, endPoint y: 278, distance: 268.4
click at [774, 278] on div "Birds of Rye: Ring-necked Duck (Aythya collaris)" at bounding box center [669, 298] width 339 height 55
drag, startPoint x: 774, startPoint y: 278, endPoint x: 453, endPoint y: 259, distance: 321.6
click at [453, 259] on div "Birds of Rye: Ring-necked Duck (Aythya collaris) Birds of Rye is an editorial s…" at bounding box center [572, 363] width 593 height 238
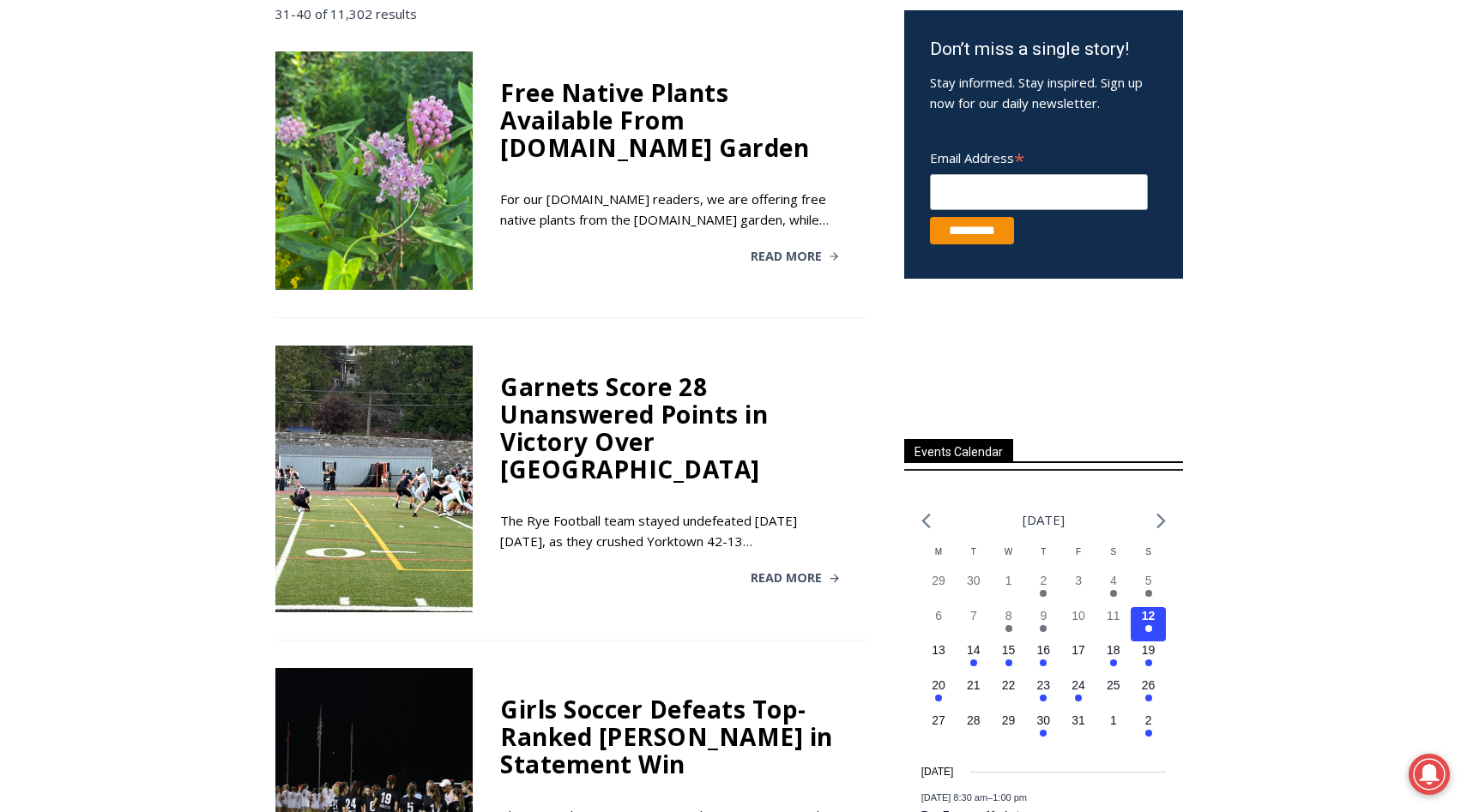
scroll to position [0, 0]
